Goal: Information Seeking & Learning: Check status

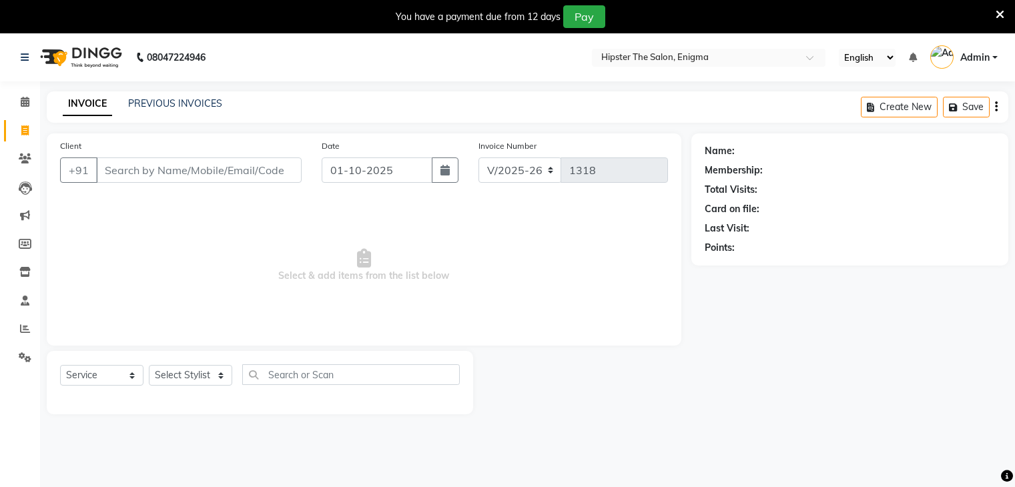
select select "4468"
select select "service"
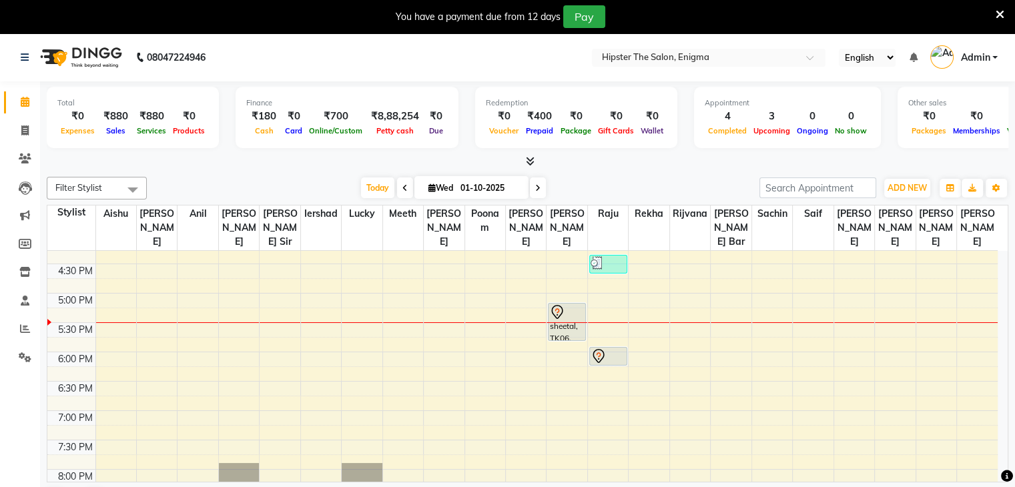
scroll to position [487, 0]
click at [25, 332] on icon at bounding box center [25, 329] width 10 height 10
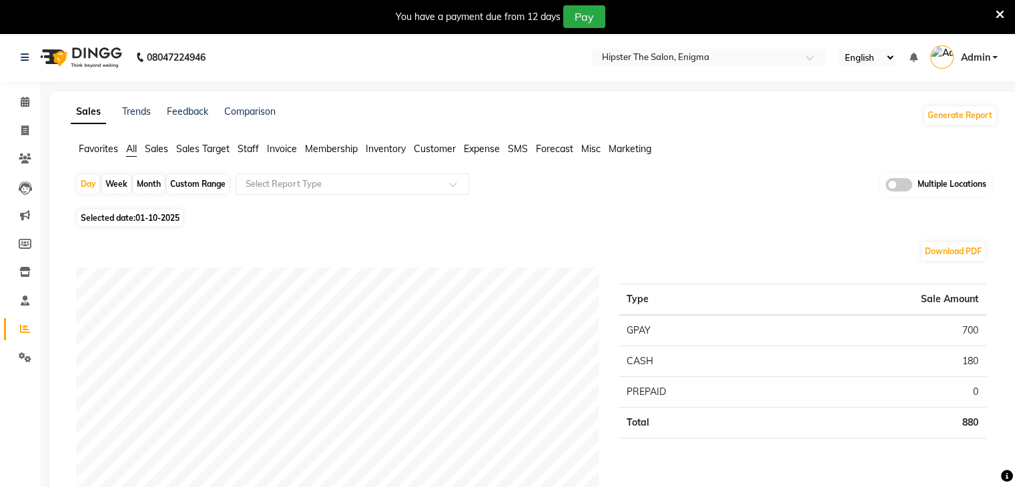
click at [148, 186] on div "Month" at bounding box center [148, 184] width 31 height 19
select select "10"
select select "2025"
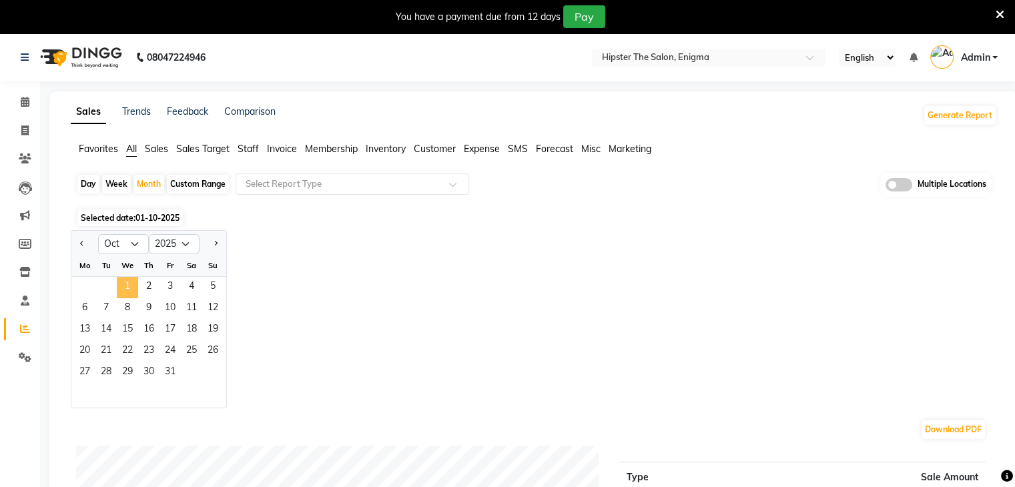
click at [121, 286] on span "1" at bounding box center [127, 287] width 21 height 21
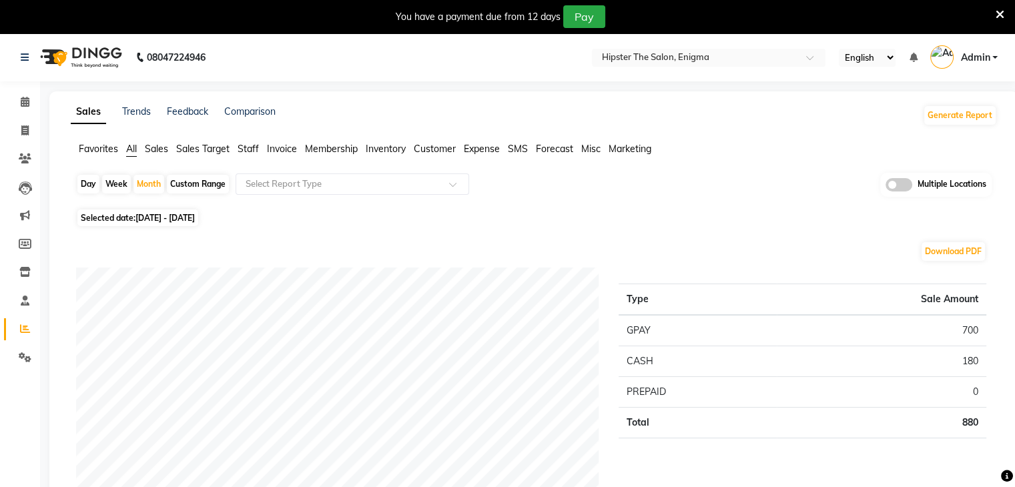
click at [250, 145] on span "Staff" at bounding box center [248, 149] width 21 height 12
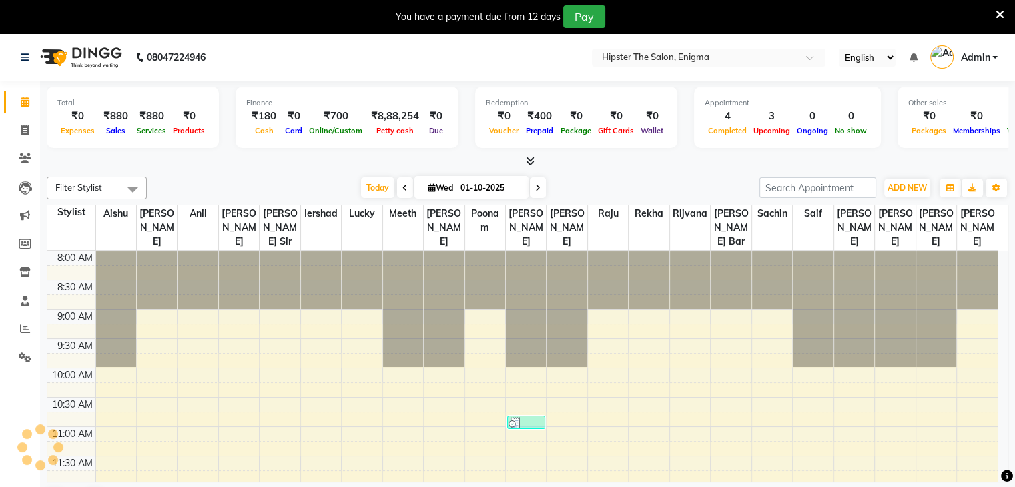
scroll to position [525, 0]
